Goal: Task Accomplishment & Management: Use online tool/utility

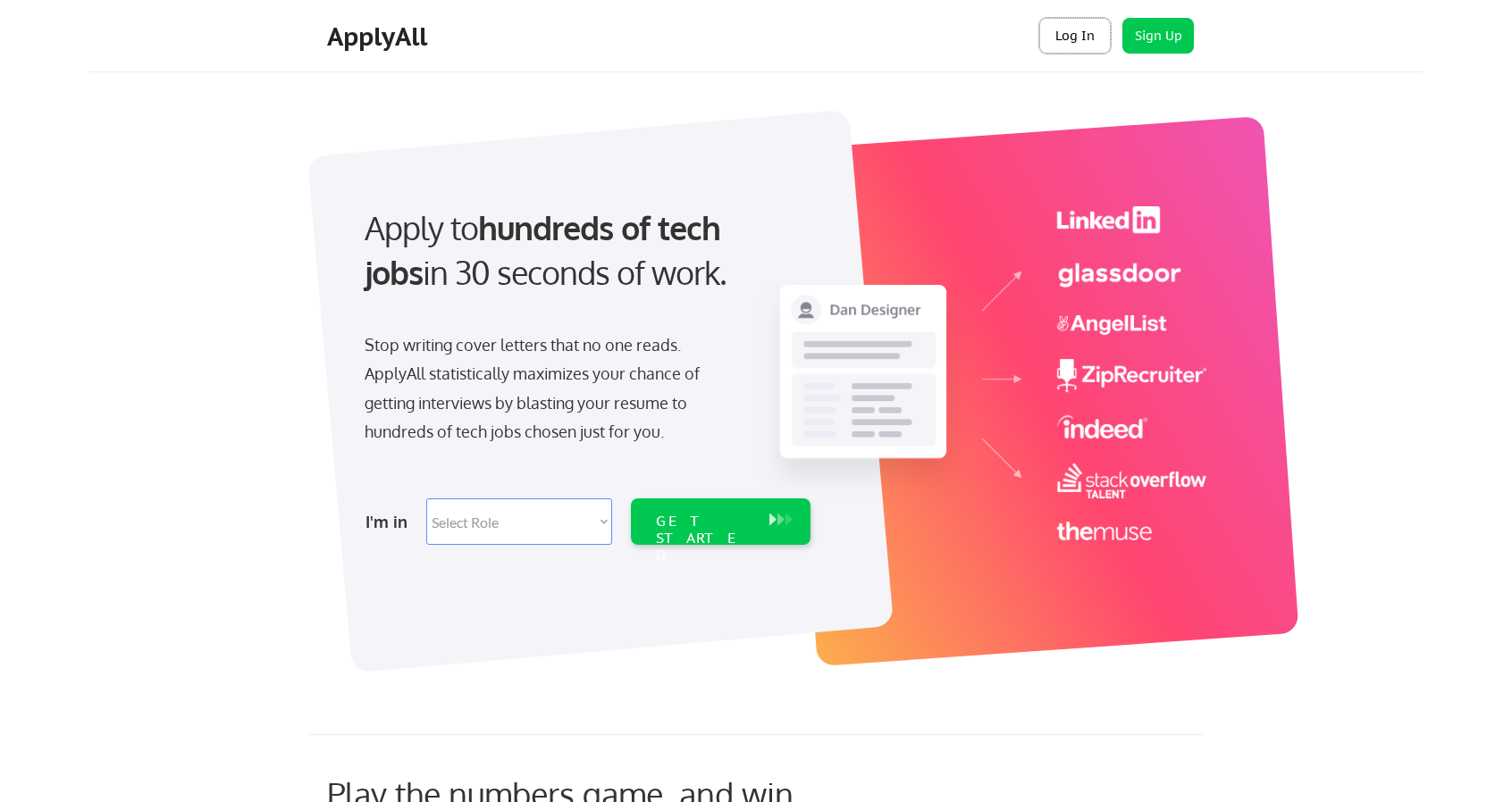
click at [1077, 51] on button "Log In" at bounding box center [1074, 35] width 71 height 36
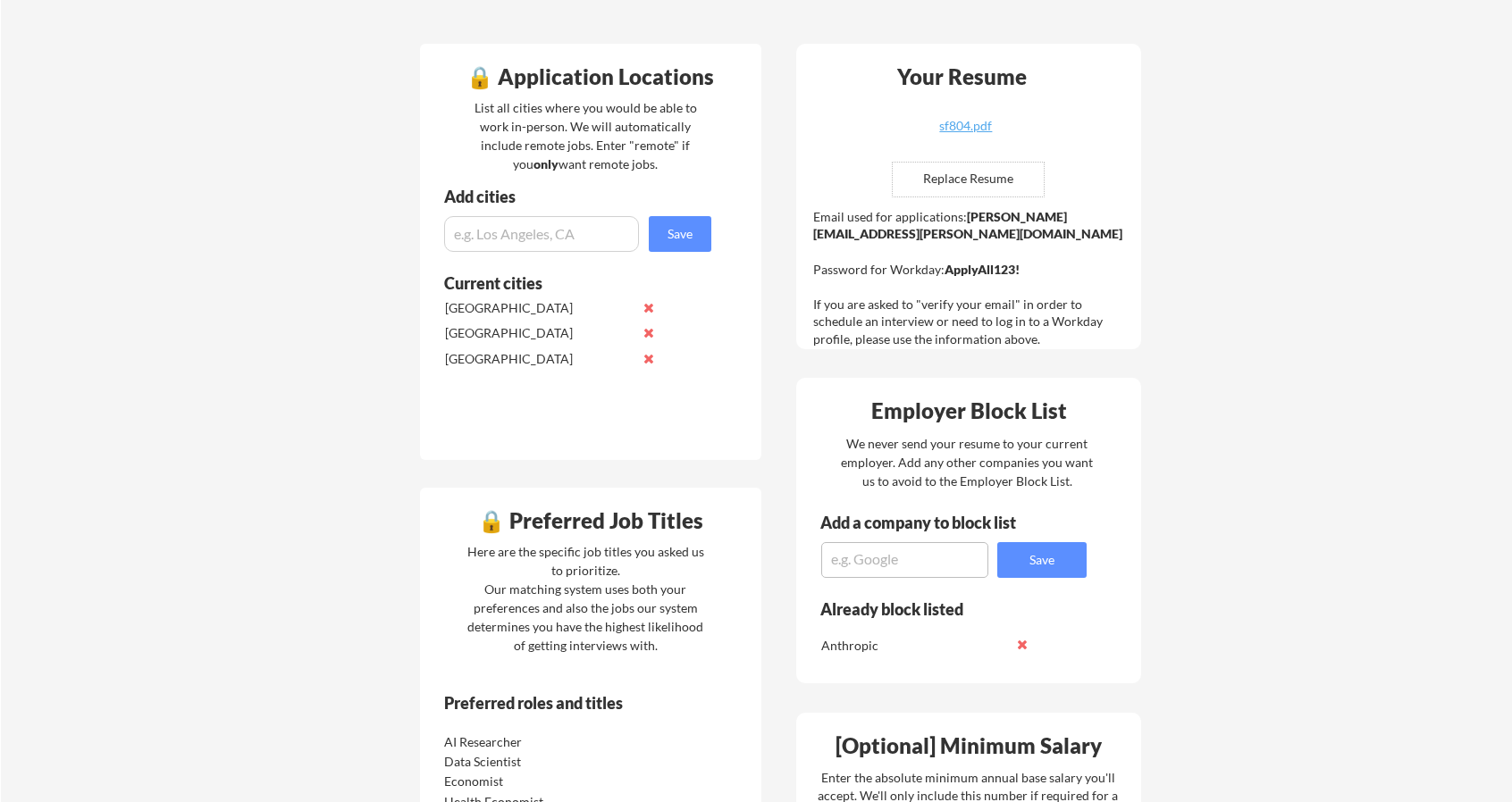
scroll to position [414, 0]
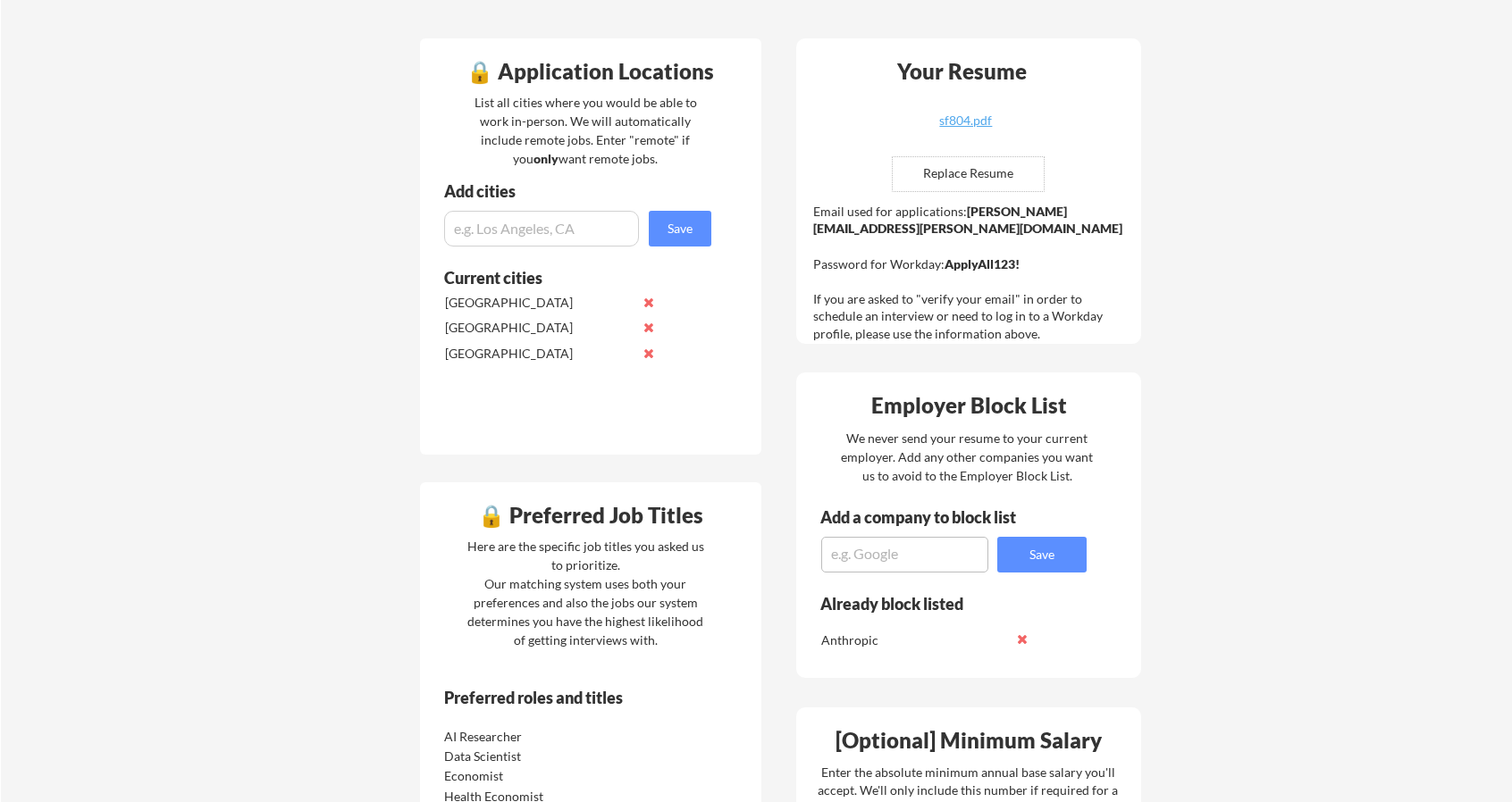
click at [989, 211] on strong "shane.francis@mailflux.com" at bounding box center [968, 220] width 309 height 33
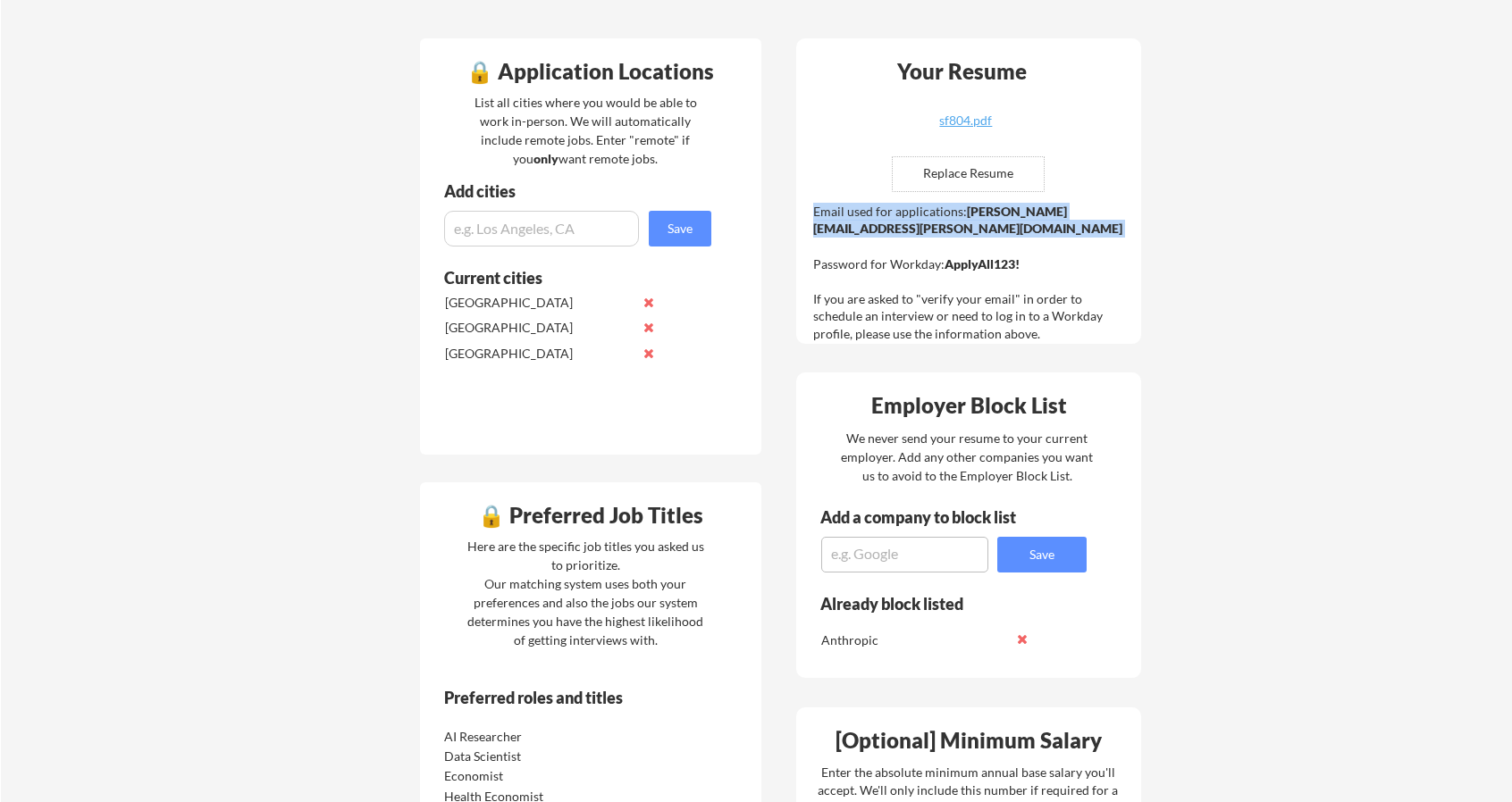
click at [989, 211] on strong "shane.francis@mailflux.com" at bounding box center [968, 220] width 309 height 33
click at [987, 211] on strong "shane.francis@mailflux.com" at bounding box center [968, 220] width 309 height 33
drag, startPoint x: 964, startPoint y: 211, endPoint x: 1123, endPoint y: 213, distance: 159.0
click at [1123, 213] on div "Email used for applications: shane.francis@mailflux.com Password for Workday: A…" at bounding box center [971, 272] width 315 height 140
copy strong "shane.francis@mailflux.com"
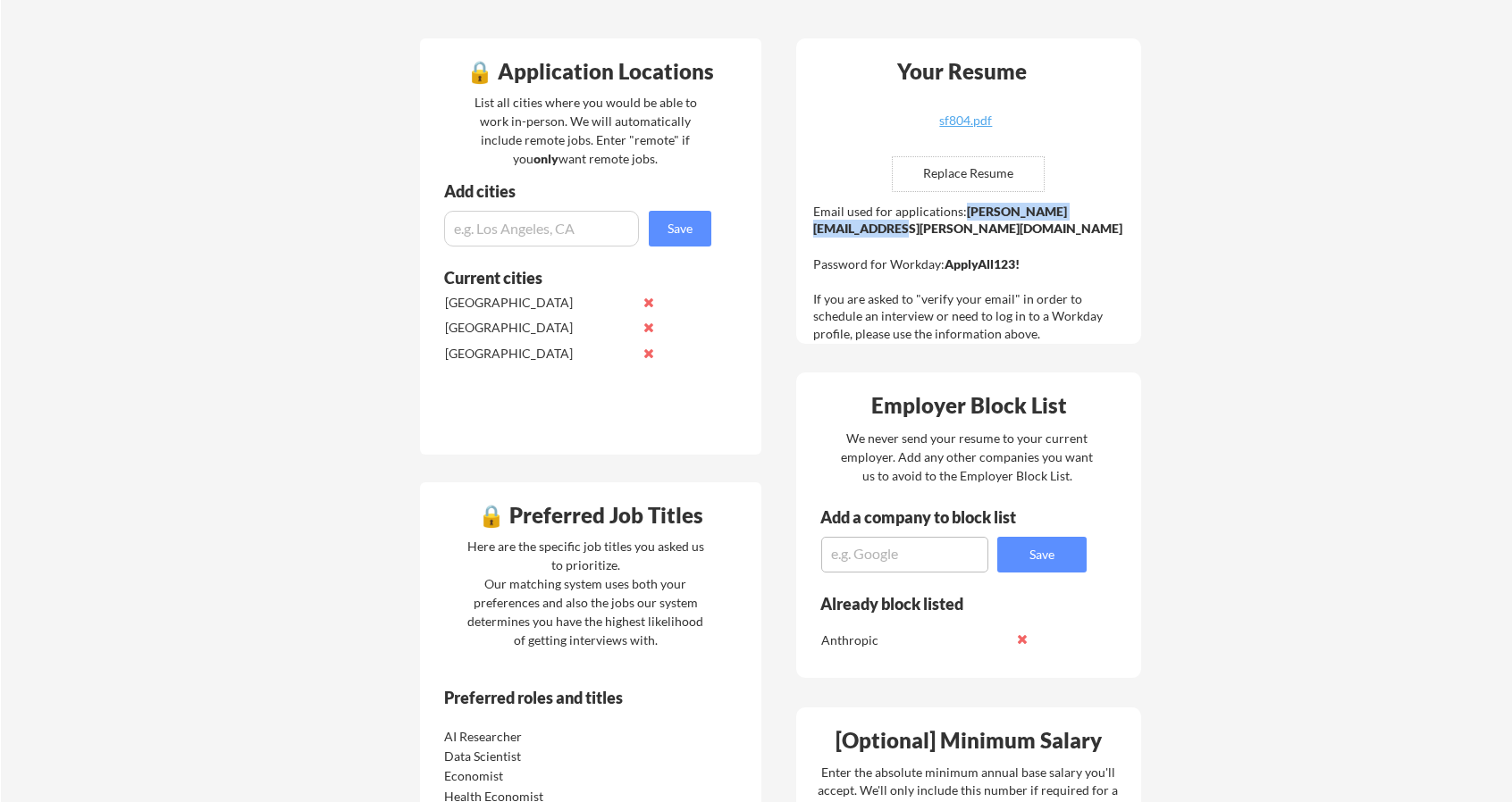
copy strong "shane.francis@mailflux.com"
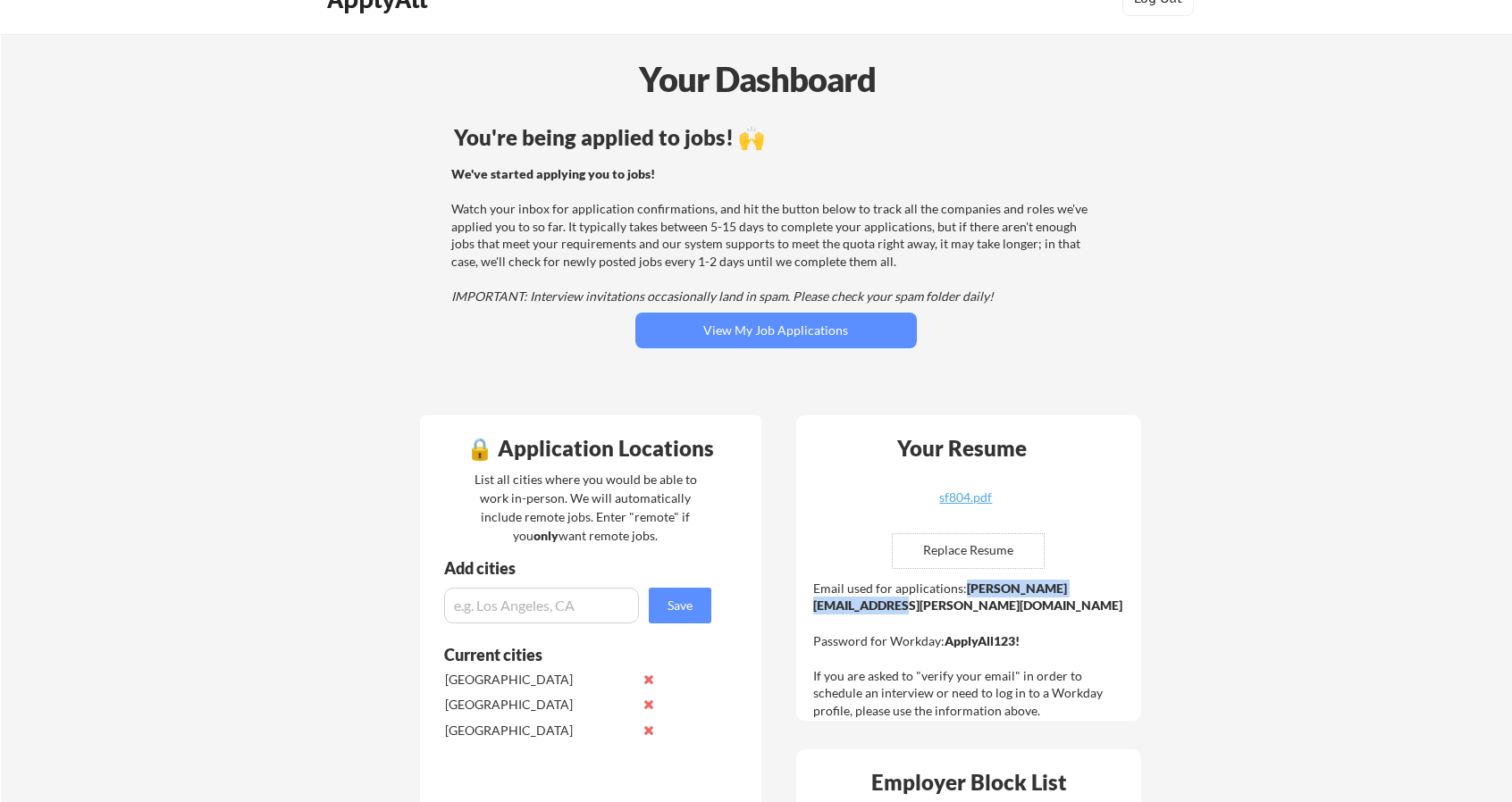
scroll to position [0, 0]
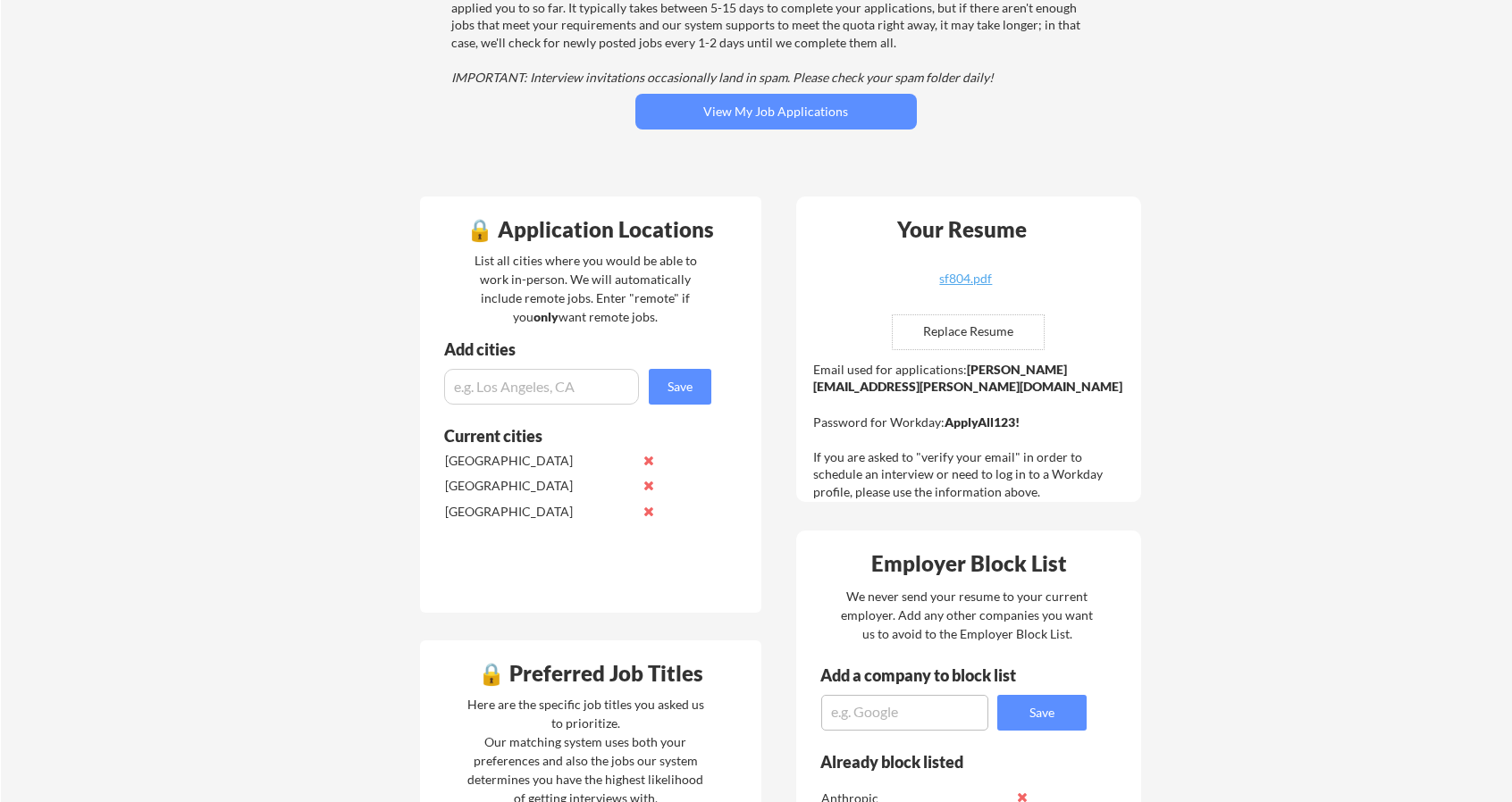
scroll to position [227, 0]
